Goal: Task Accomplishment & Management: Use online tool/utility

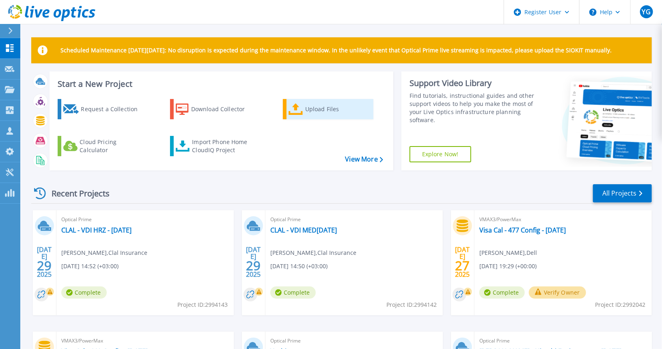
click at [339, 113] on div "Upload Files" at bounding box center [337, 109] width 65 height 16
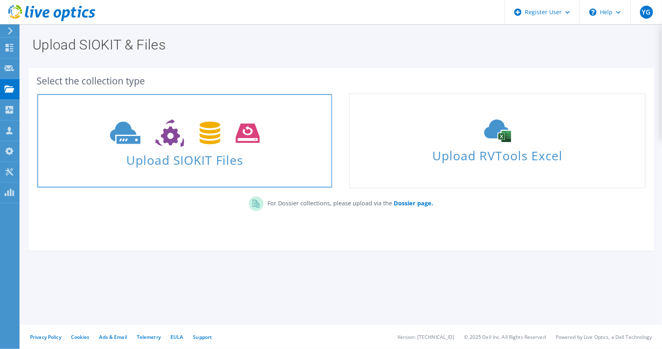
click at [229, 136] on icon at bounding box center [185, 133] width 150 height 28
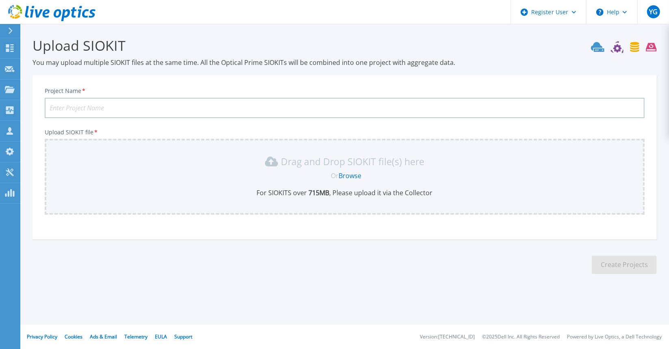
click at [109, 108] on input "Project Name *" at bounding box center [345, 108] width 600 height 20
type input "Visa Cal - 441 477 - Virtual Env"
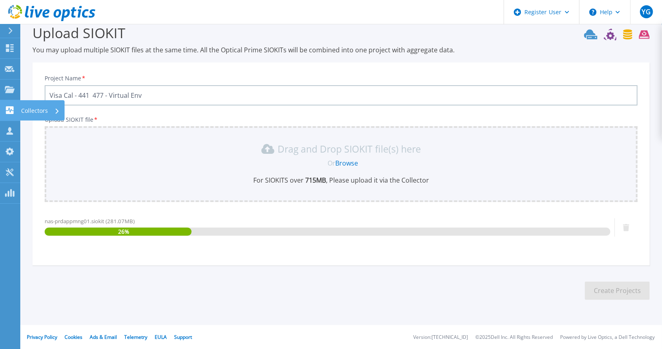
scroll to position [11, 0]
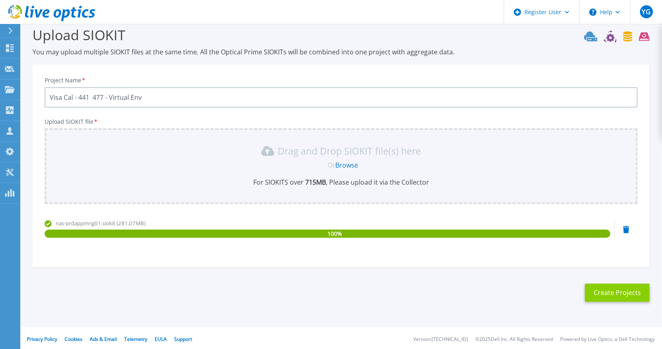
click at [614, 294] on button "Create Projects" at bounding box center [617, 293] width 65 height 18
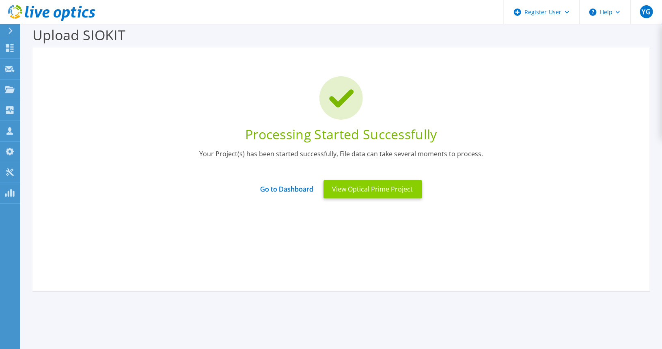
click at [370, 192] on button "View Optical Prime Project" at bounding box center [373, 189] width 99 height 18
